Goal: Task Accomplishment & Management: Complete application form

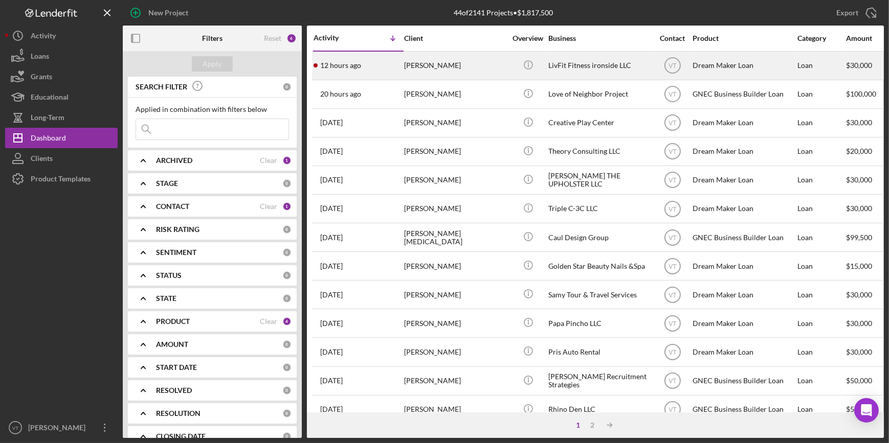
click at [376, 64] on div "12 hours ago [PERSON_NAME]" at bounding box center [357, 65] width 89 height 27
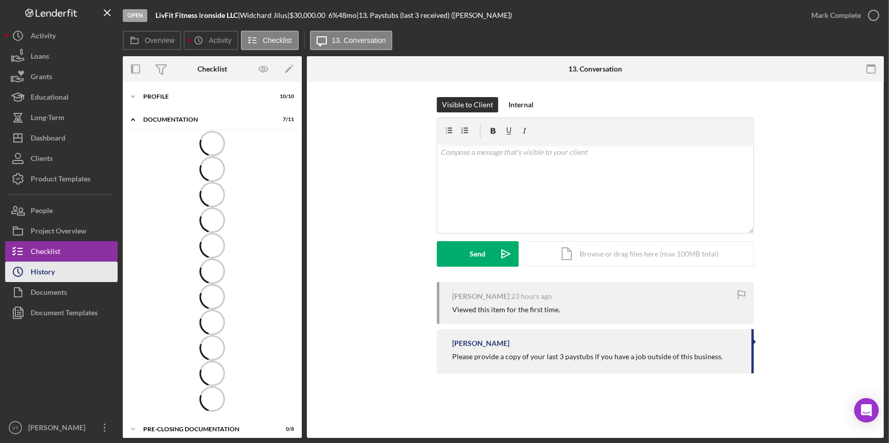
click at [102, 266] on button "Icon/History History" at bounding box center [61, 272] width 112 height 20
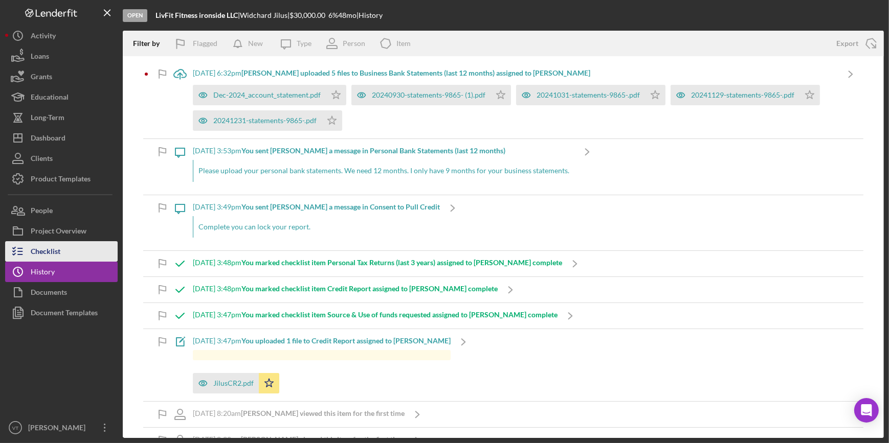
click at [78, 246] on button "Checklist" at bounding box center [61, 251] width 112 height 20
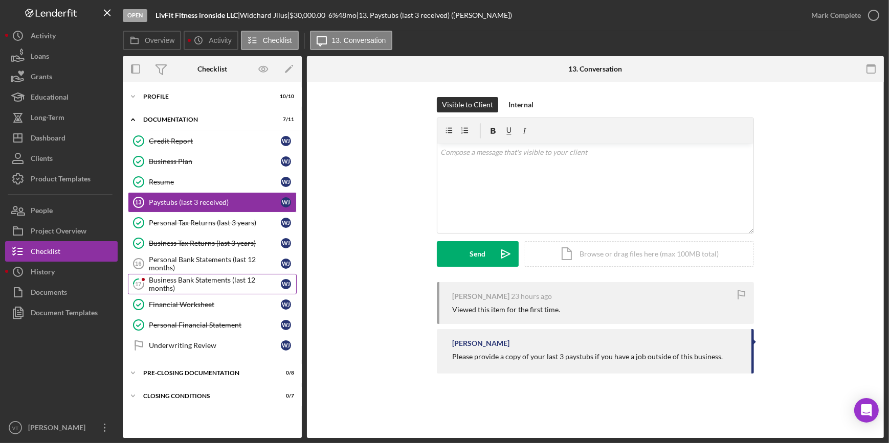
click at [185, 281] on div "Business Bank Statements (last 12 months)" at bounding box center [215, 284] width 132 height 16
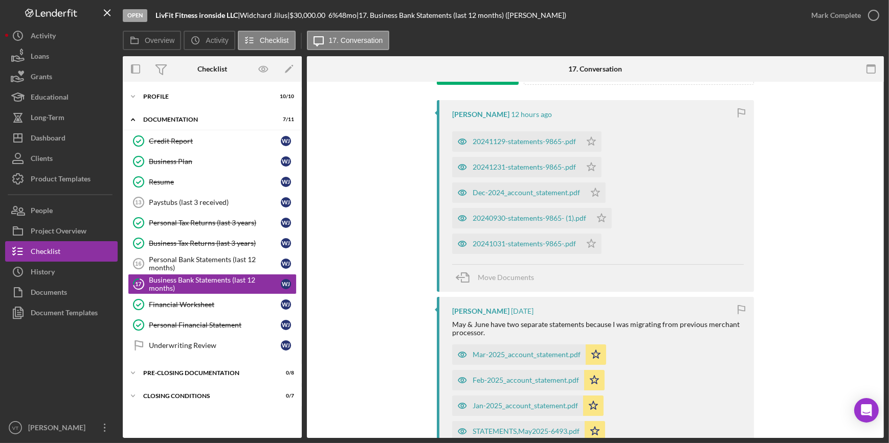
scroll to position [139, 0]
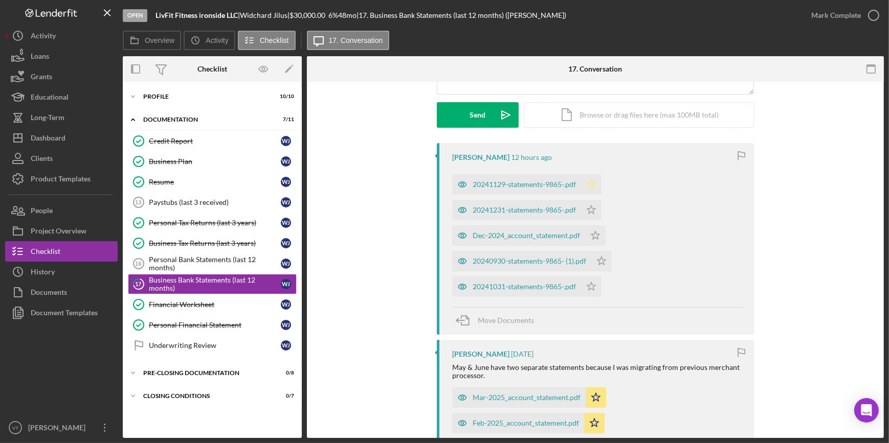
click at [593, 182] on icon "Icon/Star" at bounding box center [591, 184] width 20 height 20
click at [588, 211] on polygon "button" at bounding box center [591, 210] width 9 height 8
click at [591, 231] on icon "Icon/Star" at bounding box center [595, 235] width 20 height 20
drag, startPoint x: 599, startPoint y: 257, endPoint x: 597, endPoint y: 272, distance: 15.0
click at [599, 257] on icon "Icon/Star" at bounding box center [601, 261] width 20 height 20
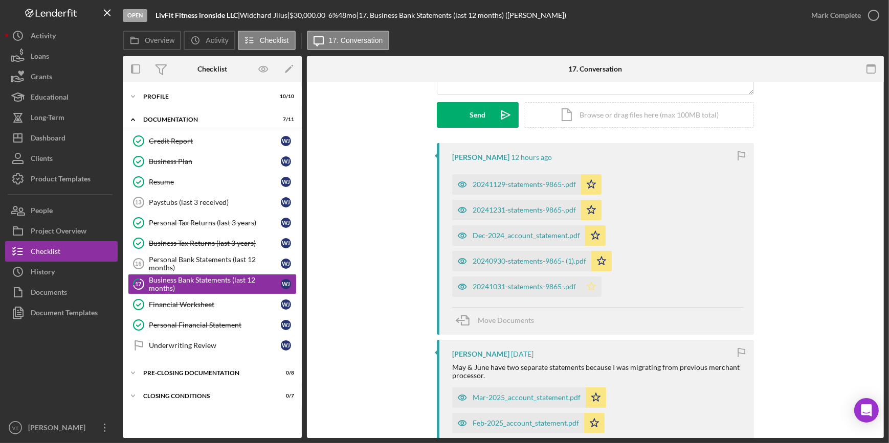
click at [590, 285] on icon "Icon/Star" at bounding box center [591, 287] width 20 height 20
click at [508, 207] on div "20241231-statements-9865-.pdf" at bounding box center [523, 210] width 103 height 8
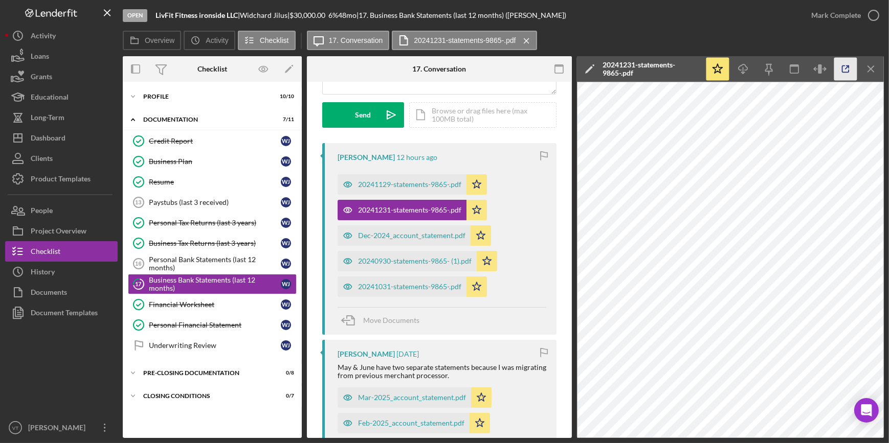
click at [844, 66] on icon "button" at bounding box center [845, 69] width 23 height 23
click at [426, 232] on div "Dec-2024_account_statement.pdf" at bounding box center [411, 236] width 107 height 8
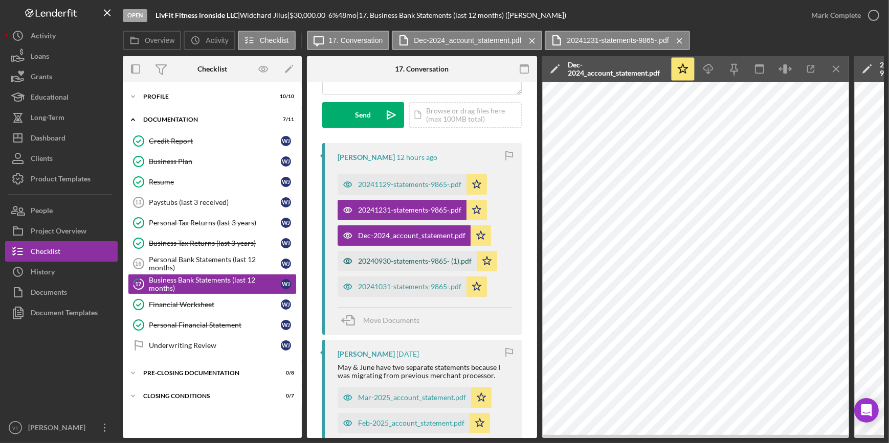
click at [409, 258] on div "20240930-statements-9865- (1).pdf" at bounding box center [415, 261] width 114 height 8
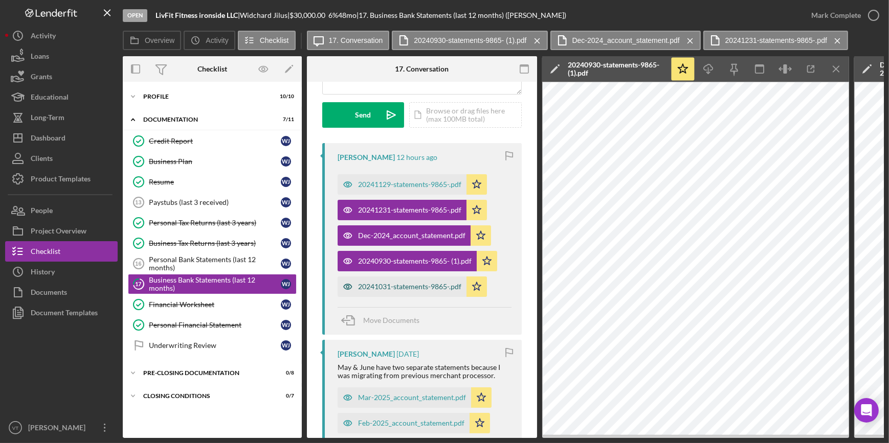
click at [412, 289] on div "20241031-statements-9865-.pdf" at bounding box center [409, 287] width 103 height 8
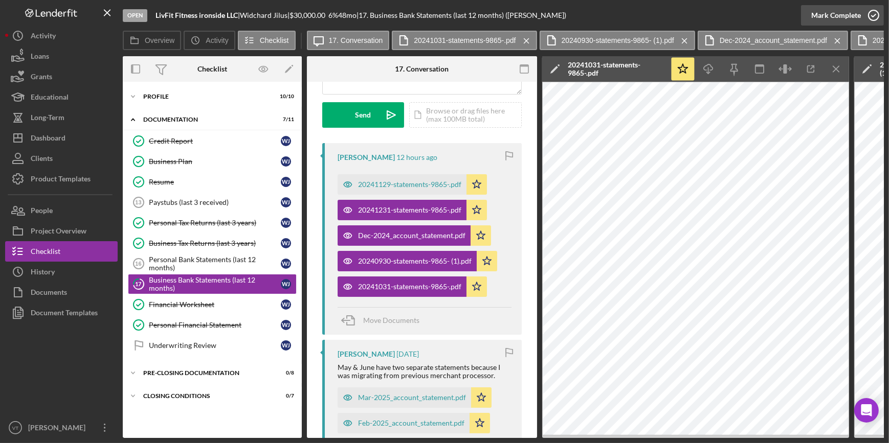
click at [839, 11] on div "Mark Complete" at bounding box center [836, 15] width 50 height 20
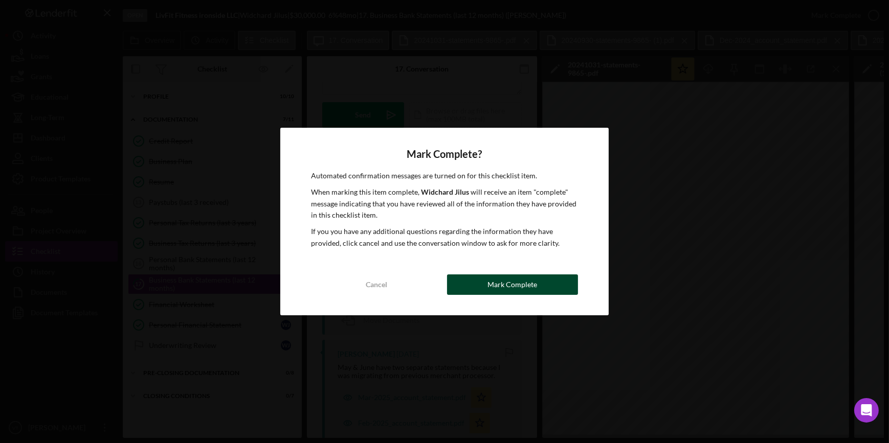
click at [518, 284] on div "Mark Complete" at bounding box center [512, 285] width 50 height 20
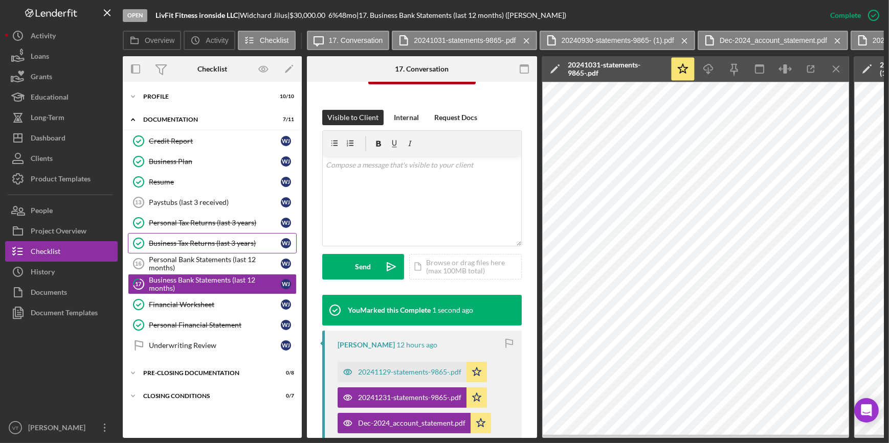
scroll to position [291, 0]
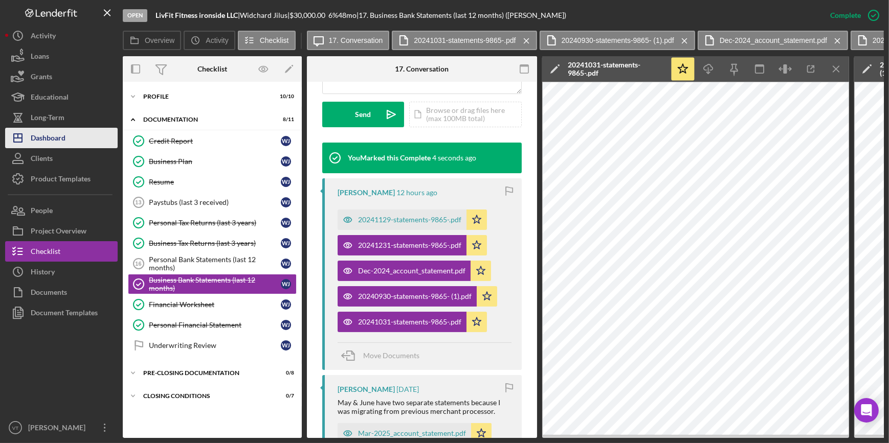
click at [71, 144] on button "Icon/Dashboard Dashboard" at bounding box center [61, 138] width 112 height 20
